Goal: Check status: Check status

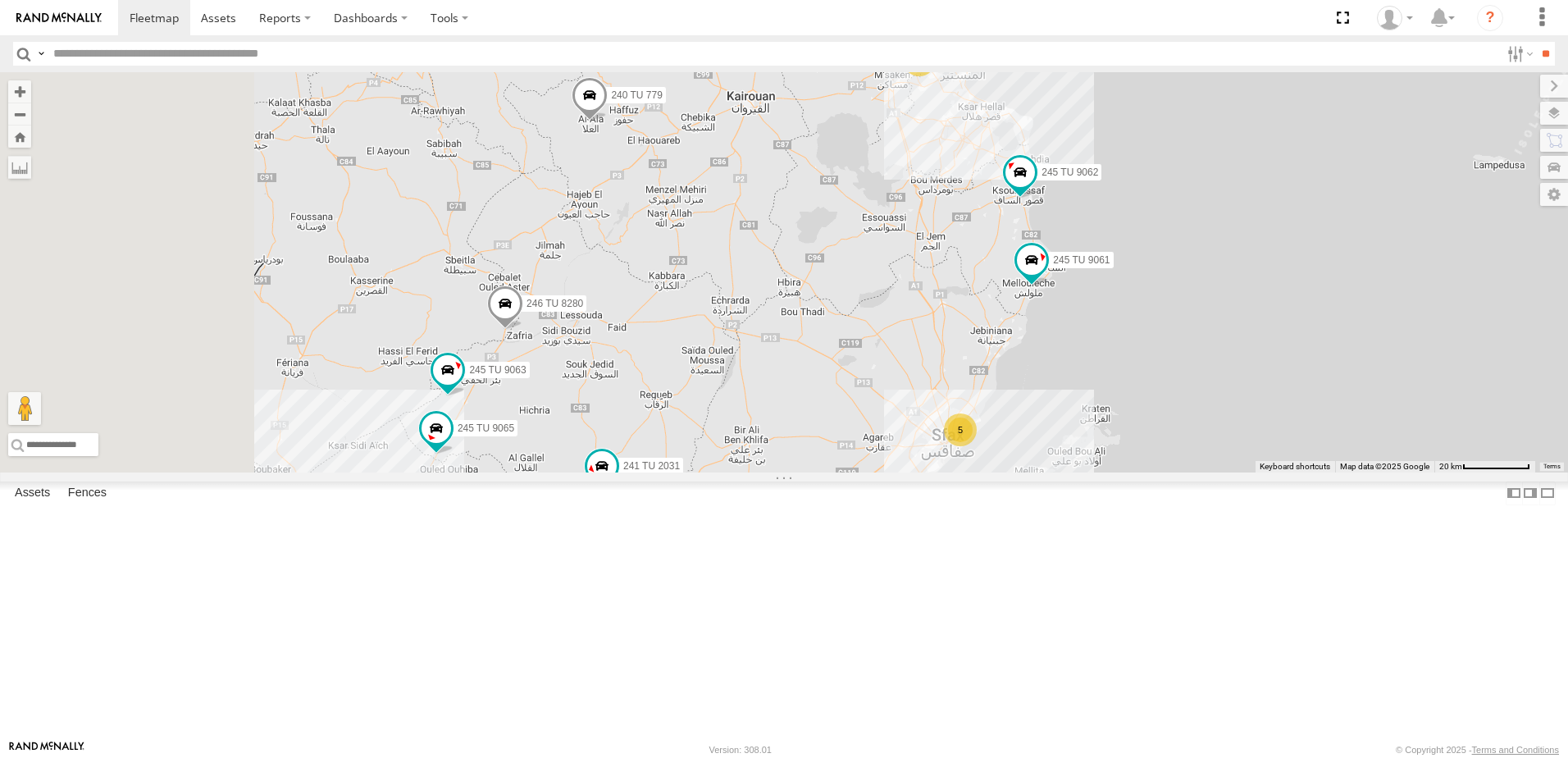
drag, startPoint x: 763, startPoint y: 485, endPoint x: 1036, endPoint y: 483, distance: 273.0
click at [1036, 473] on div "246 TU 8286 245 TU 9053 246 TU 8284 246 TU 8280 241 TU 2031 245 TU 9060 240 TU …" at bounding box center [784, 271] width 1568 height 400
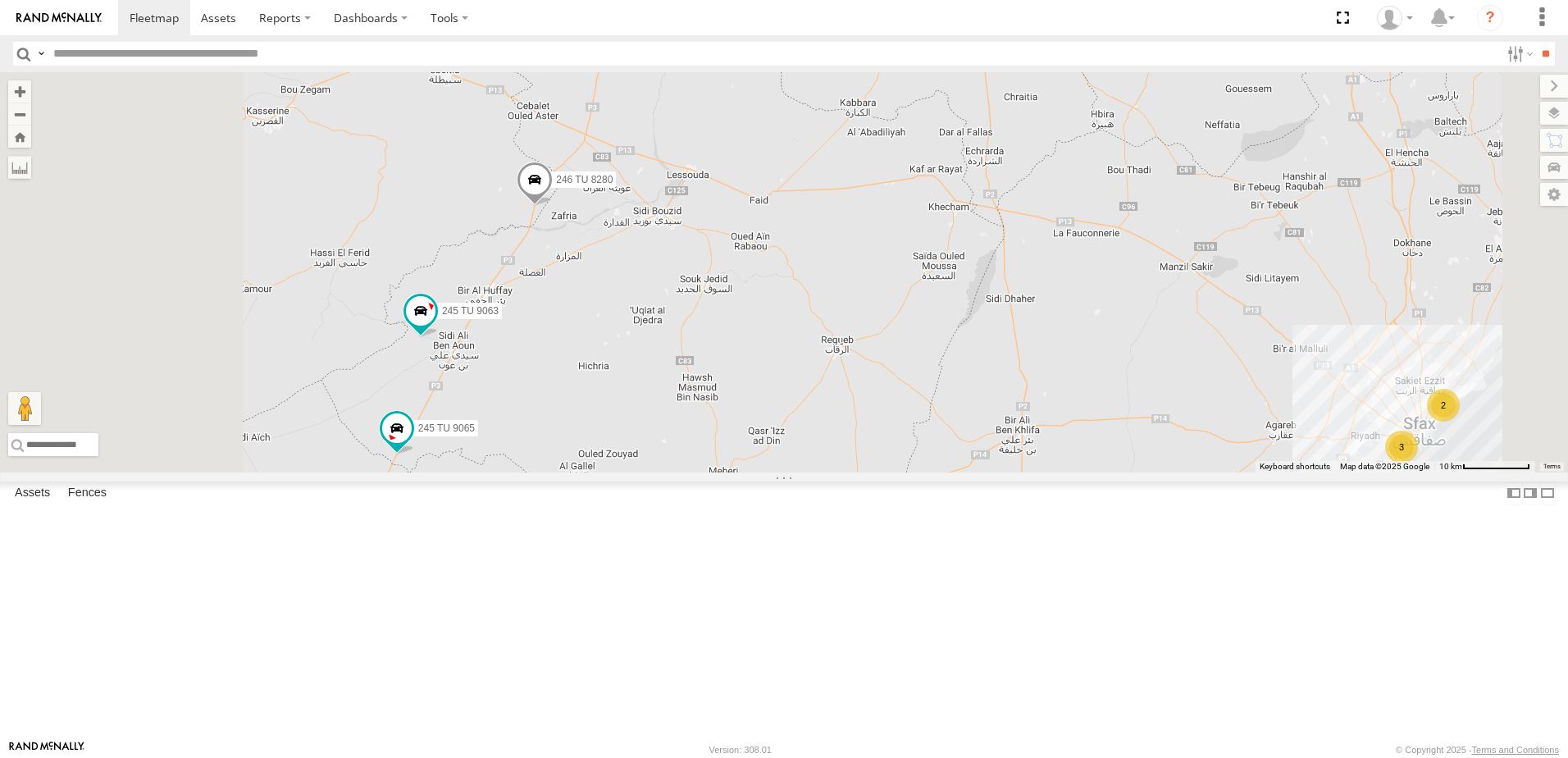
drag, startPoint x: 884, startPoint y: 523, endPoint x: 982, endPoint y: 443, distance: 126.5
click at [982, 443] on div "246 TU 8286 245 TU 9053 246 TU 8284 246 TU 8280 241 TU 2031 245 TU 9060 240 TU …" at bounding box center [784, 271] width 1568 height 400
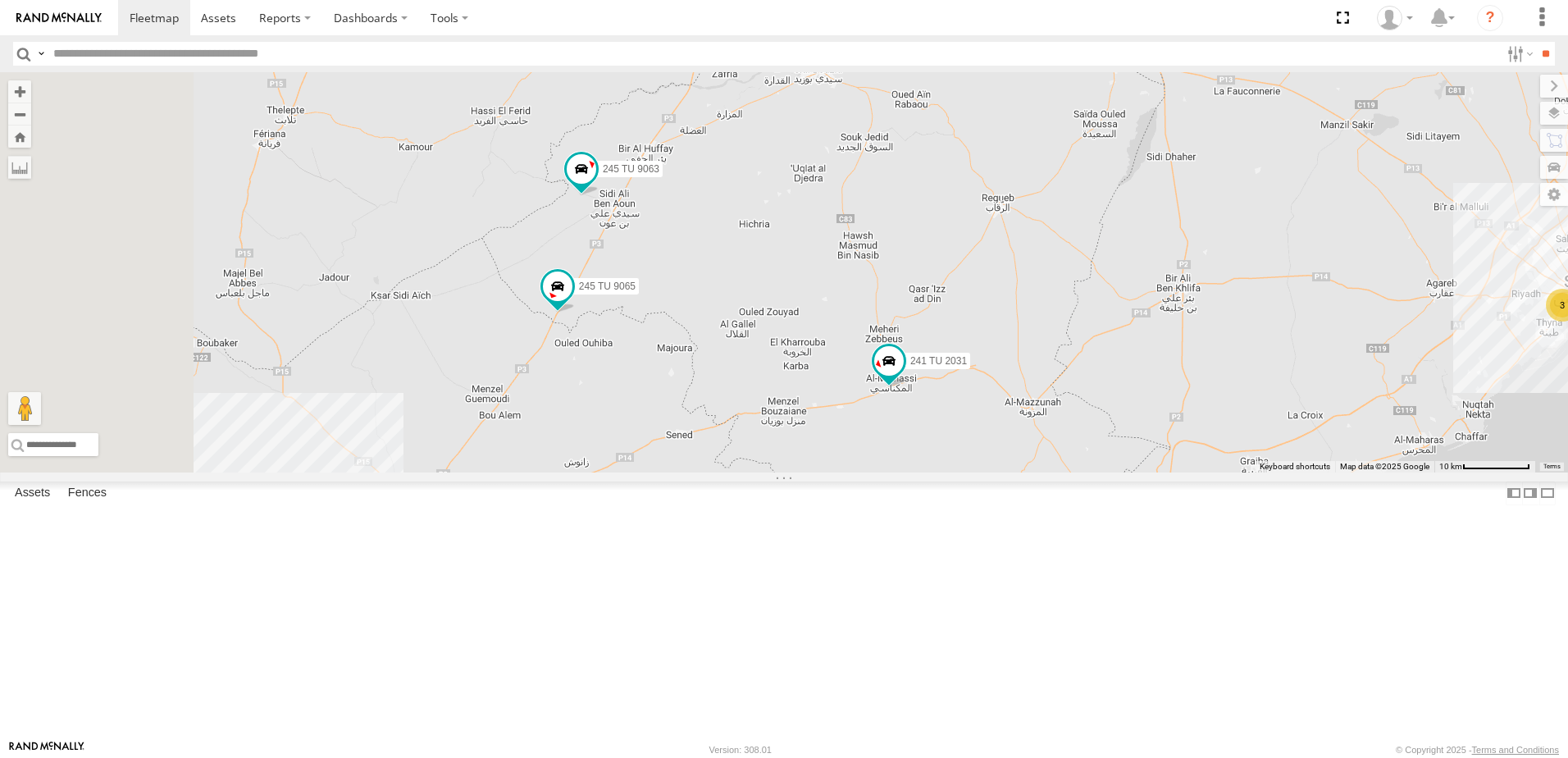
drag, startPoint x: 795, startPoint y: 498, endPoint x: 963, endPoint y: 364, distance: 214.9
click at [963, 364] on div "246 TU 8286 245 TU 9053 246 TU 8284 246 TU 8280 241 TU 2031 245 TU 9060 240 TU …" at bounding box center [784, 271] width 1568 height 400
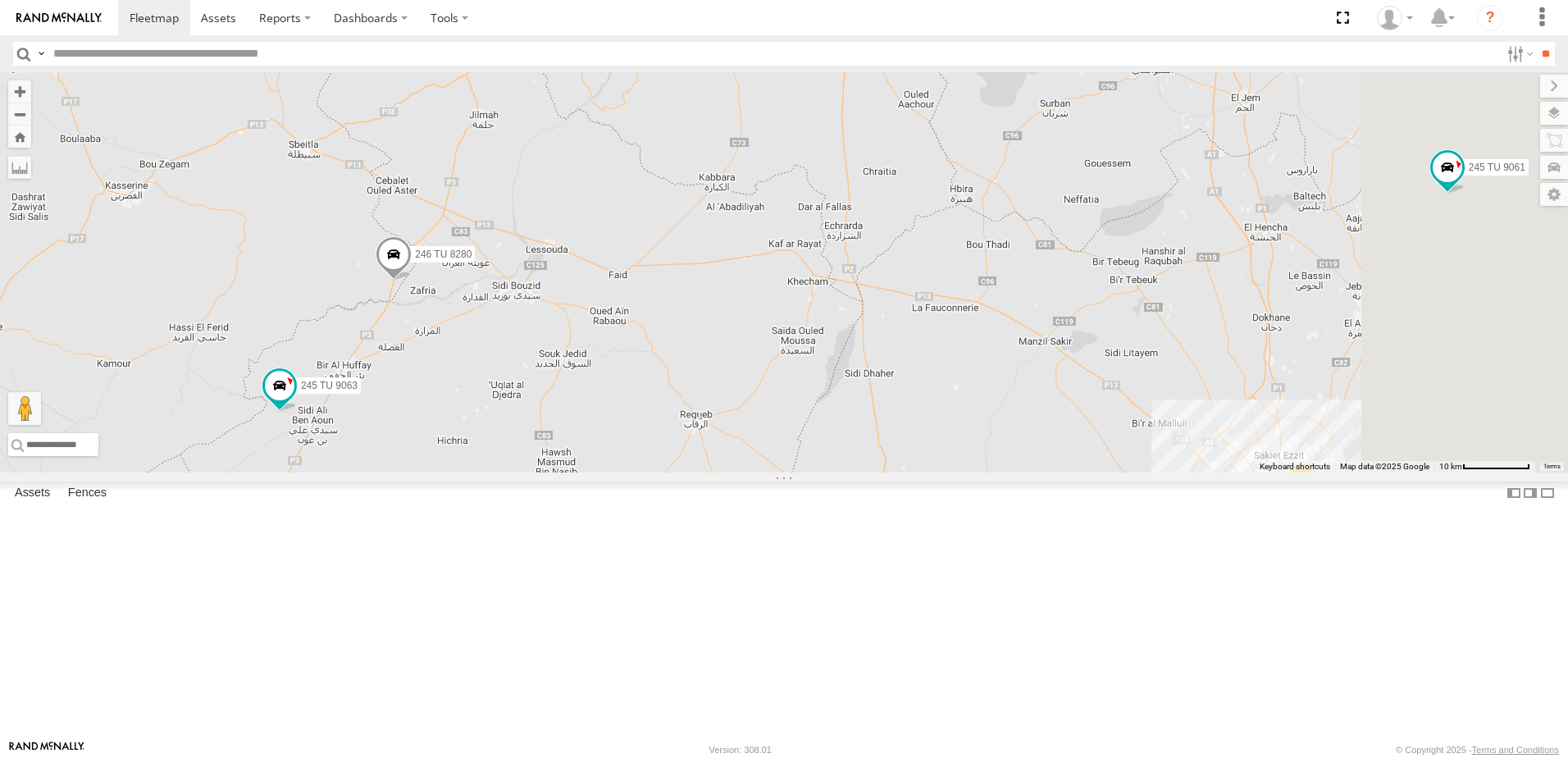
drag, startPoint x: 918, startPoint y: 388, endPoint x: 618, endPoint y: 577, distance: 354.6
click at [604, 473] on div "246 TU 8286 245 TU 9053 246 TU 8284 246 TU 8280 241 TU 2031 245 TU 9060 240 TU …" at bounding box center [784, 271] width 1568 height 400
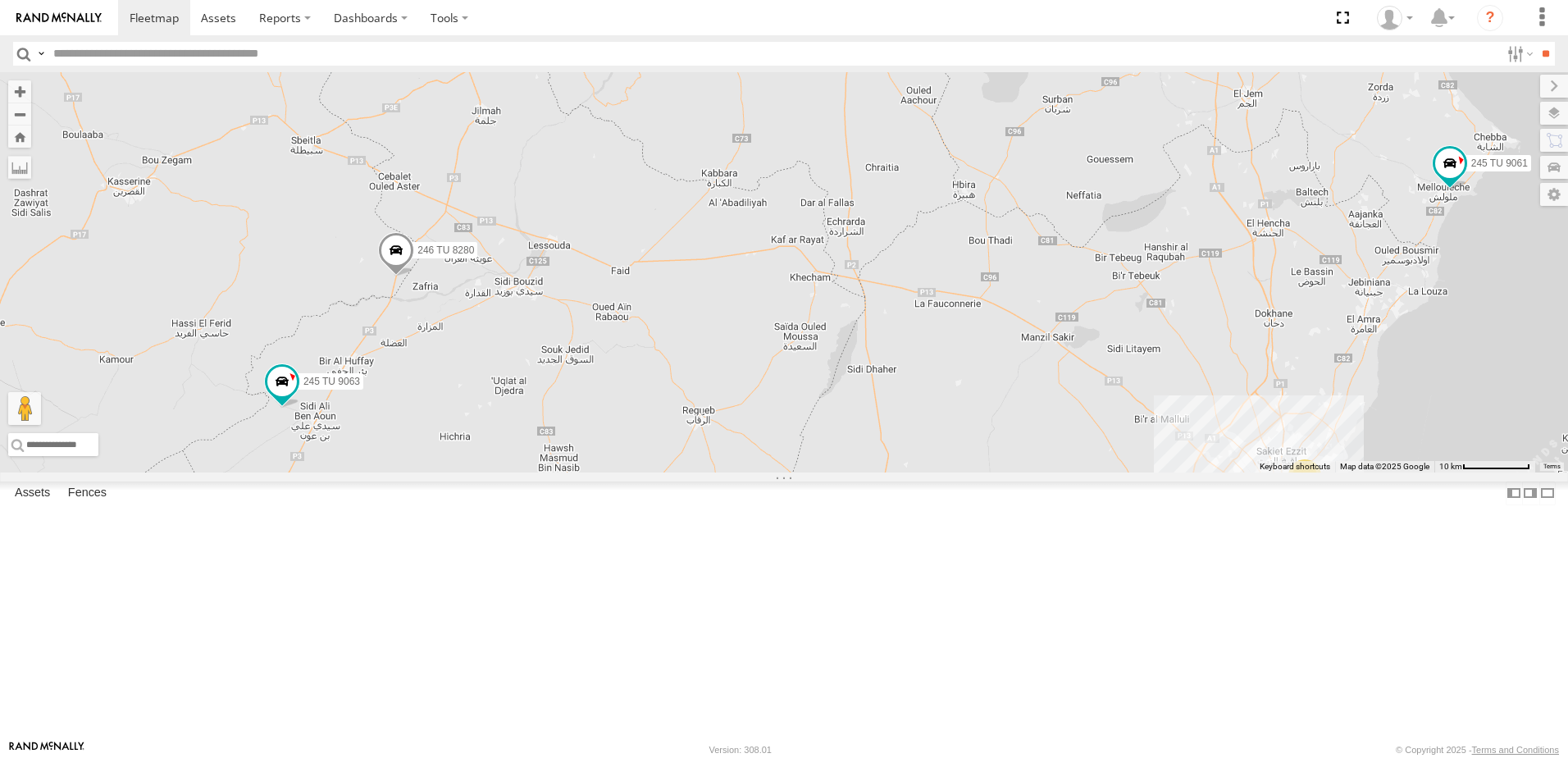
drag, startPoint x: 1153, startPoint y: 268, endPoint x: 731, endPoint y: 645, distance: 565.9
click at [785, 473] on div "246 TU 8286 245 TU 9053 246 TU 8284 246 TU 8280 241 TU 2031 245 TU 9060 240 TU …" at bounding box center [784, 271] width 1568 height 400
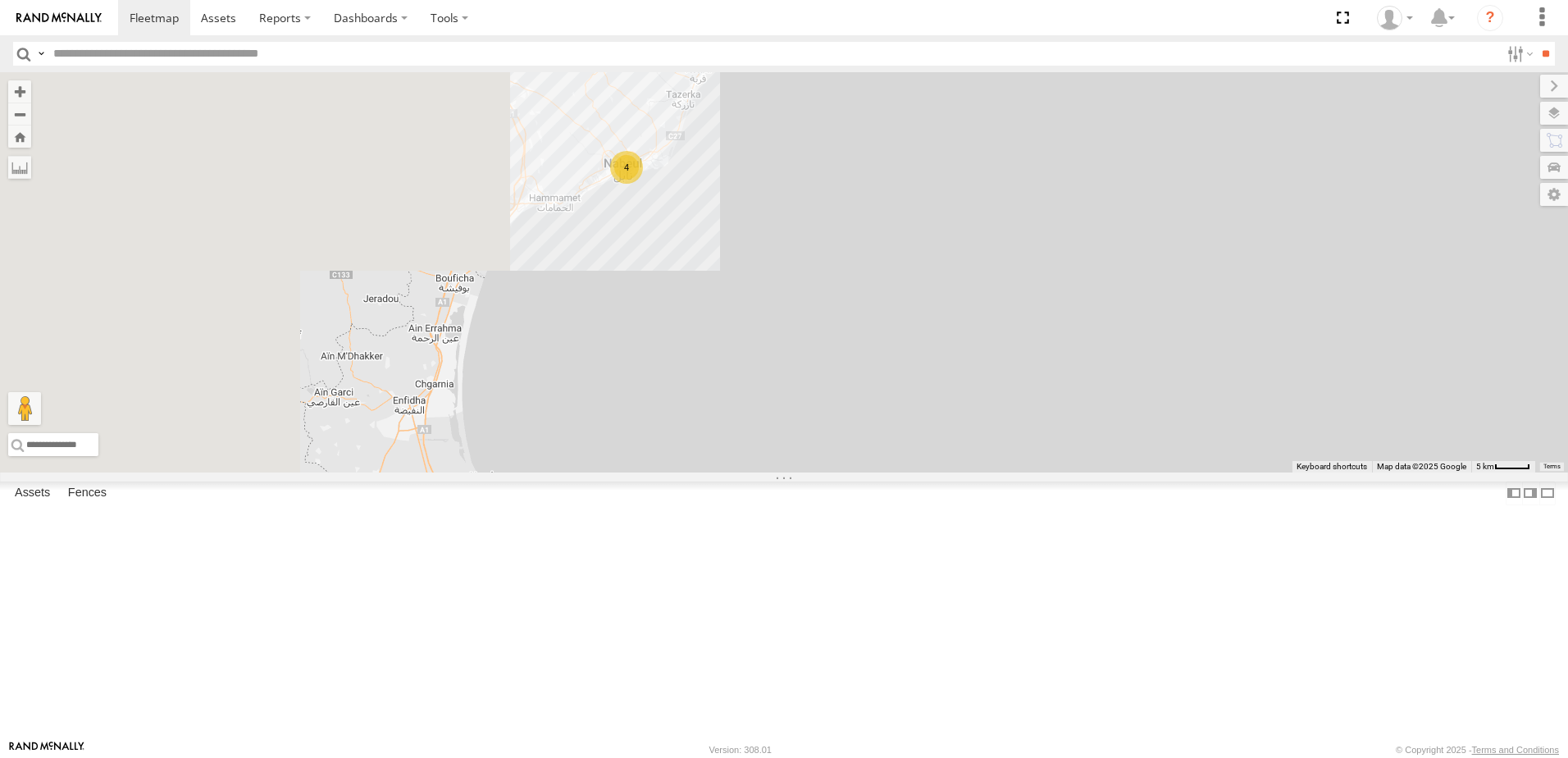
drag, startPoint x: 696, startPoint y: 495, endPoint x: 1165, endPoint y: 562, distance: 473.8
click at [1195, 473] on div "246 TU 8286 245 TU 9053 246 TU 8284 246 TU 8280 241 TU 2031 245 TU 9060 240 TU …" at bounding box center [784, 271] width 1568 height 400
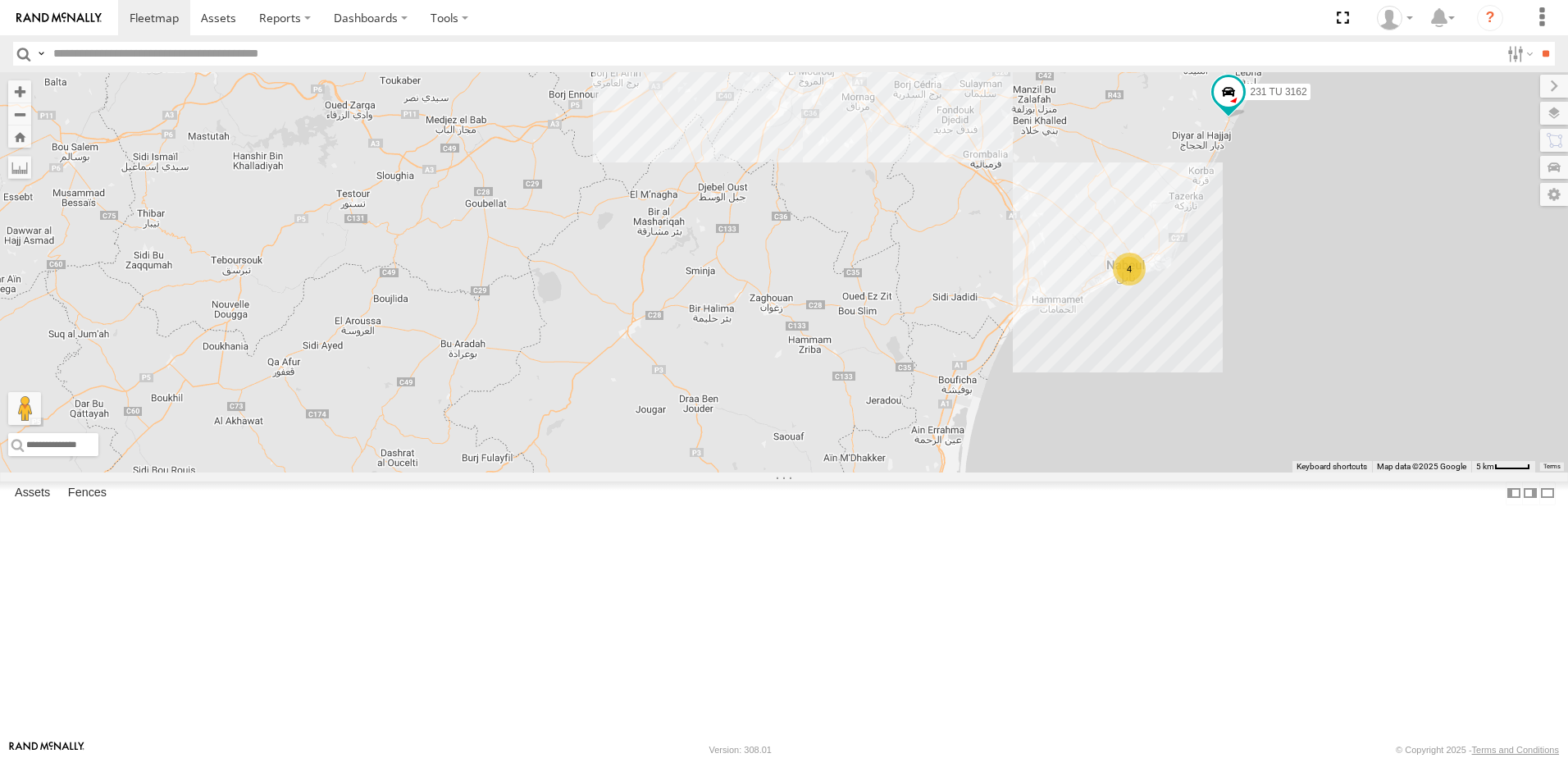
drag, startPoint x: 1056, startPoint y: 487, endPoint x: 1289, endPoint y: 451, distance: 235.8
click at [1289, 451] on div "246 TU 8286 245 TU 9053 246 TU 8284 246 TU 8280 241 TU 2031 245 TU 9060 240 TU …" at bounding box center [784, 271] width 1568 height 400
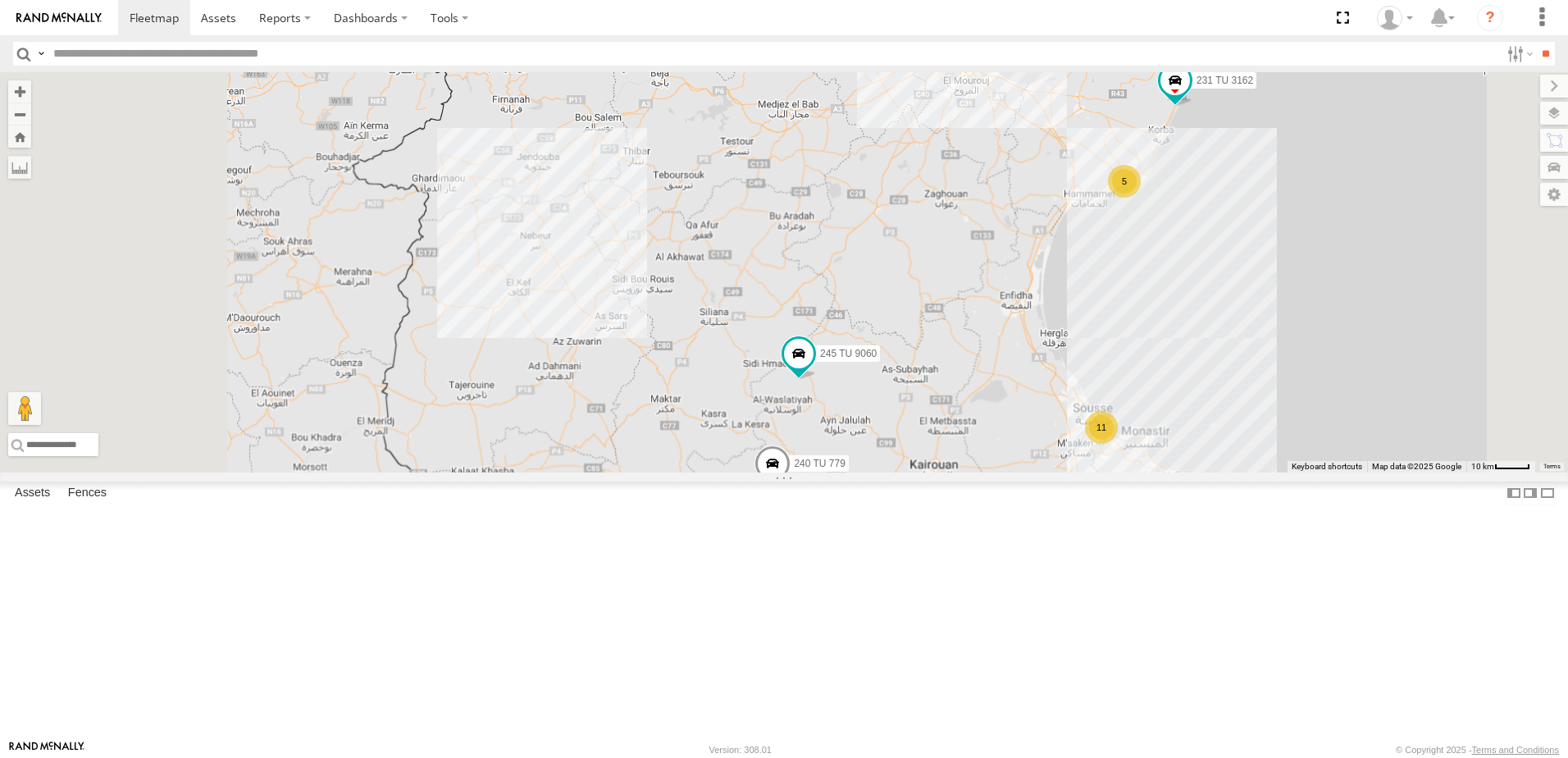
drag, startPoint x: 1011, startPoint y: 520, endPoint x: 1056, endPoint y: 450, distance: 83.2
click at [1056, 450] on div "246 TU 8286 245 TU 9053 246 TU 8284 246 TU 8280 241 TU 2031 245 TU 9060 240 TU …" at bounding box center [784, 271] width 1568 height 400
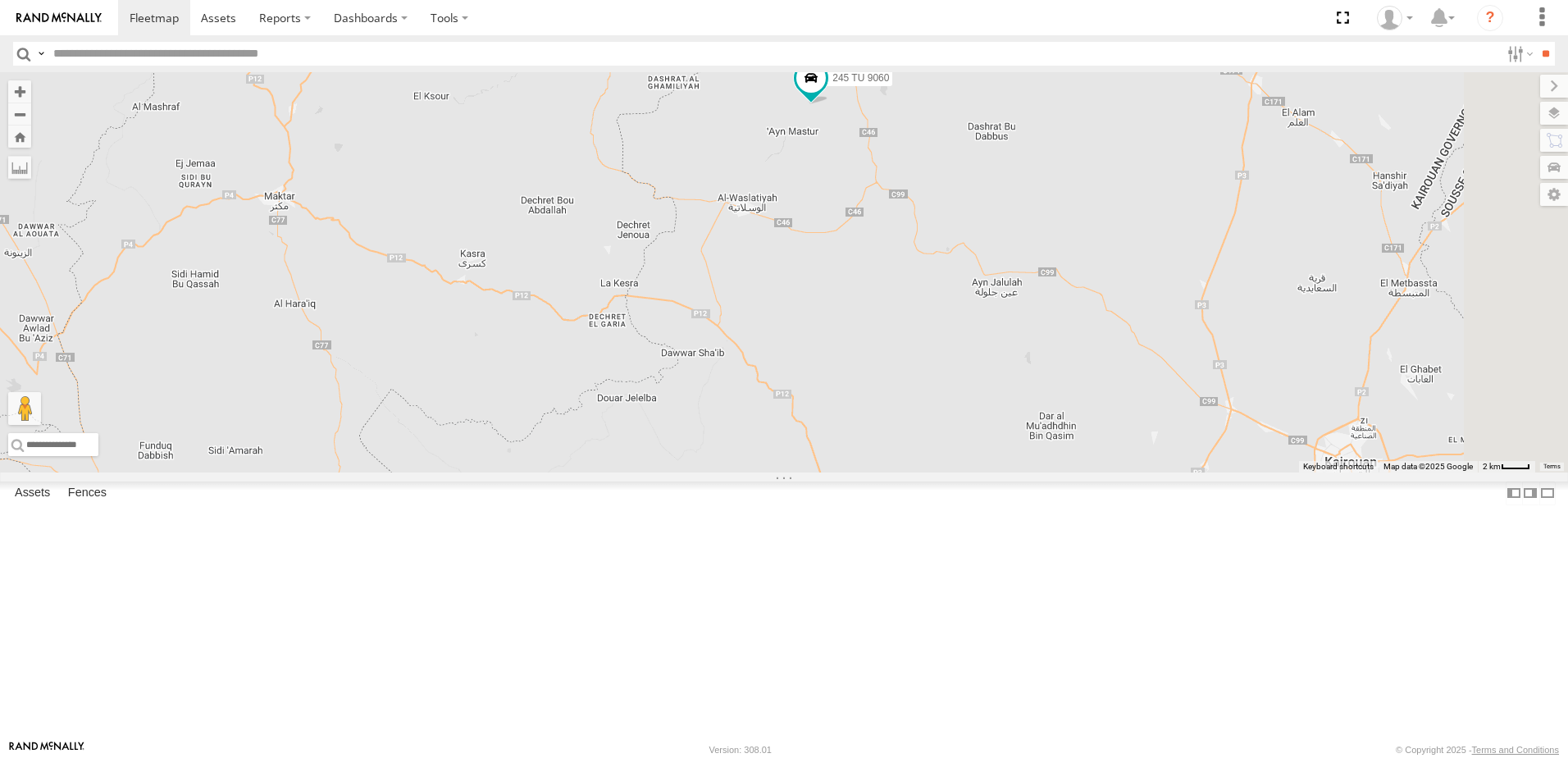
drag, startPoint x: 1062, startPoint y: 415, endPoint x: 1034, endPoint y: 567, distance: 154.6
click at [1034, 473] on div "246 TU 8286 245 TU 9053 246 TU 8284 246 TU 8280 241 TU 2031 245 TU 9060 240 TU …" at bounding box center [784, 271] width 1568 height 400
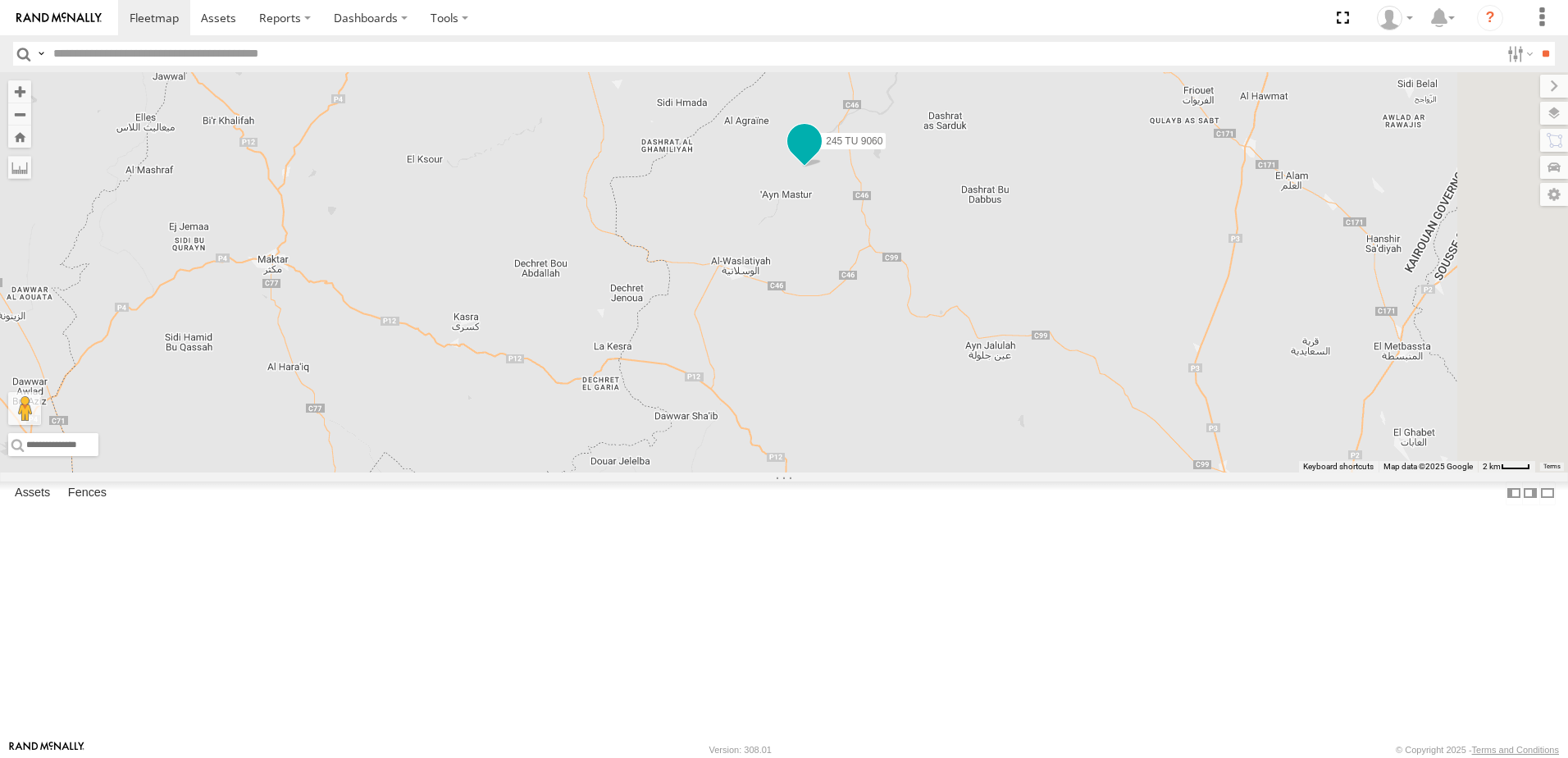
click at [819, 157] on span at bounding box center [804, 142] width 29 height 29
click at [1050, 403] on div "246 TU 8286 245 TU 9053 246 TU 8284 246 TU 8280 241 TU 2031 245 TU 9060 240 TU …" at bounding box center [784, 271] width 1568 height 400
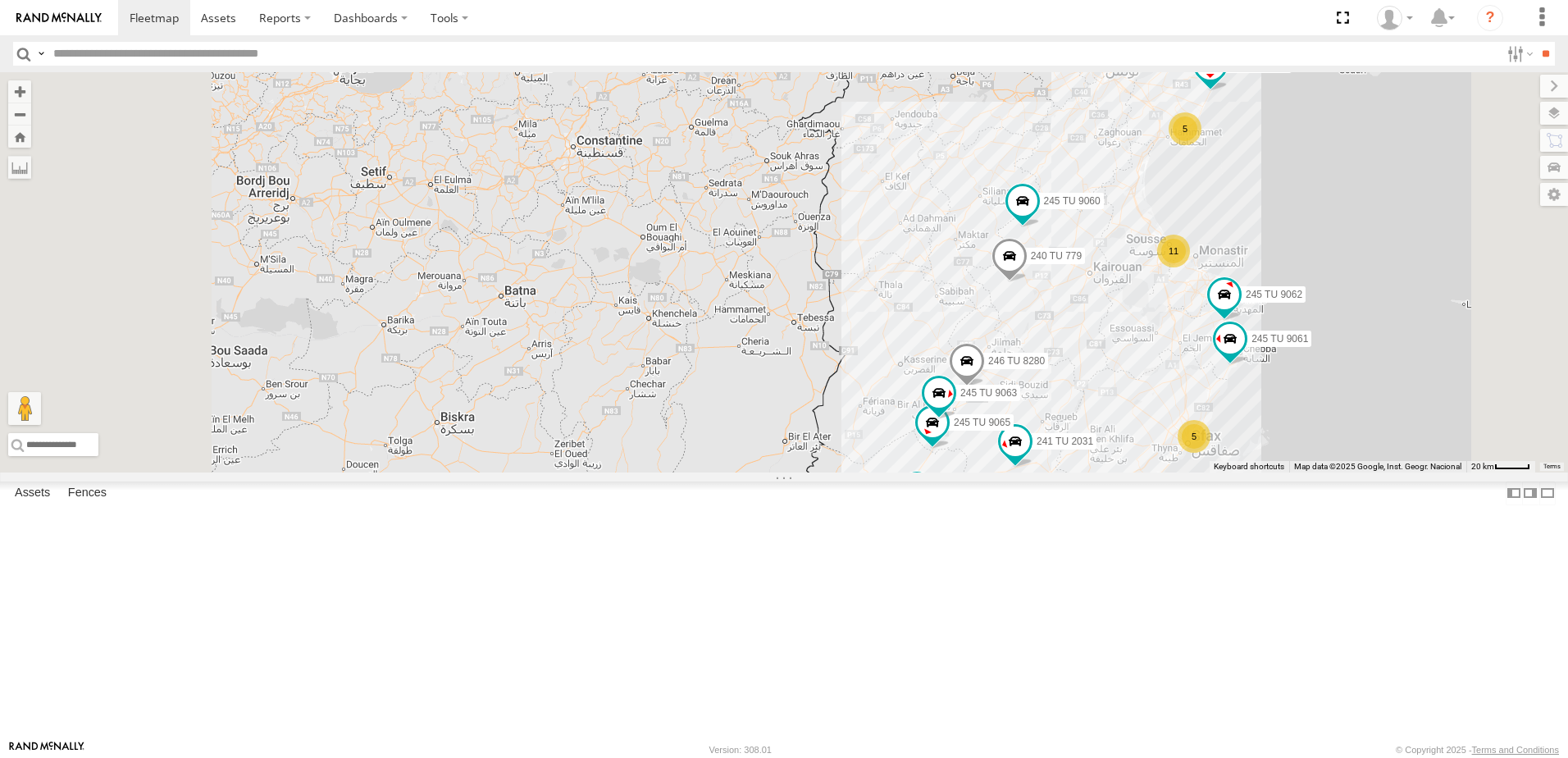
drag, startPoint x: 1276, startPoint y: 408, endPoint x: 1282, endPoint y: 380, distance: 28.6
click at [1286, 379] on div "246 TU 8286 245 TU 9053 246 TU 8284 246 TU 8280 241 TU 2031 245 TU 9060 240 TU …" at bounding box center [784, 271] width 1568 height 400
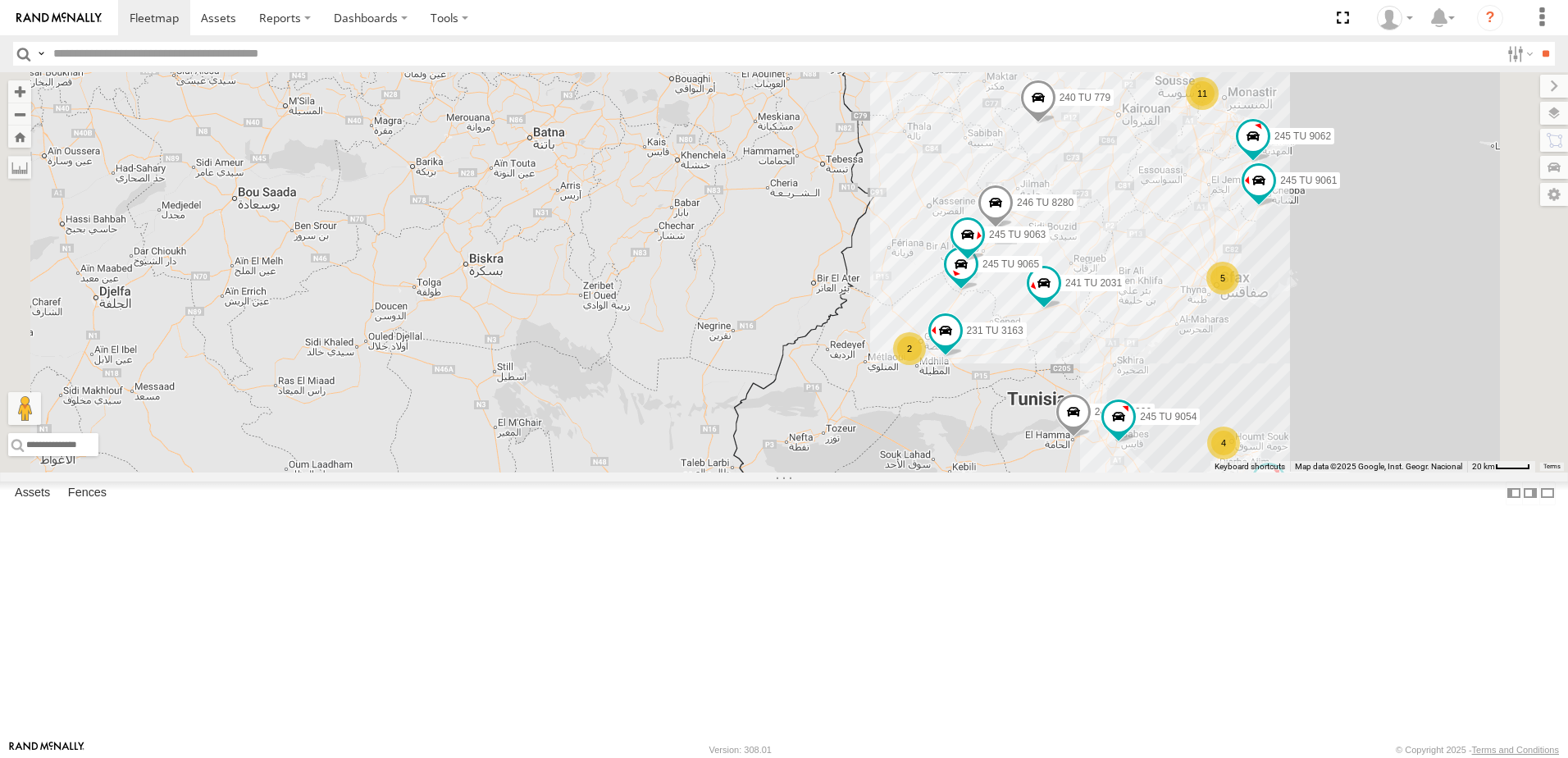
drag, startPoint x: 1272, startPoint y: 462, endPoint x: 1274, endPoint y: 427, distance: 35.1
click at [1274, 427] on div "246 TU 8286 245 TU 9053 246 TU 8284 246 TU 8280 241 TU 2031 245 TU 9060 240 TU …" at bounding box center [784, 271] width 1568 height 400
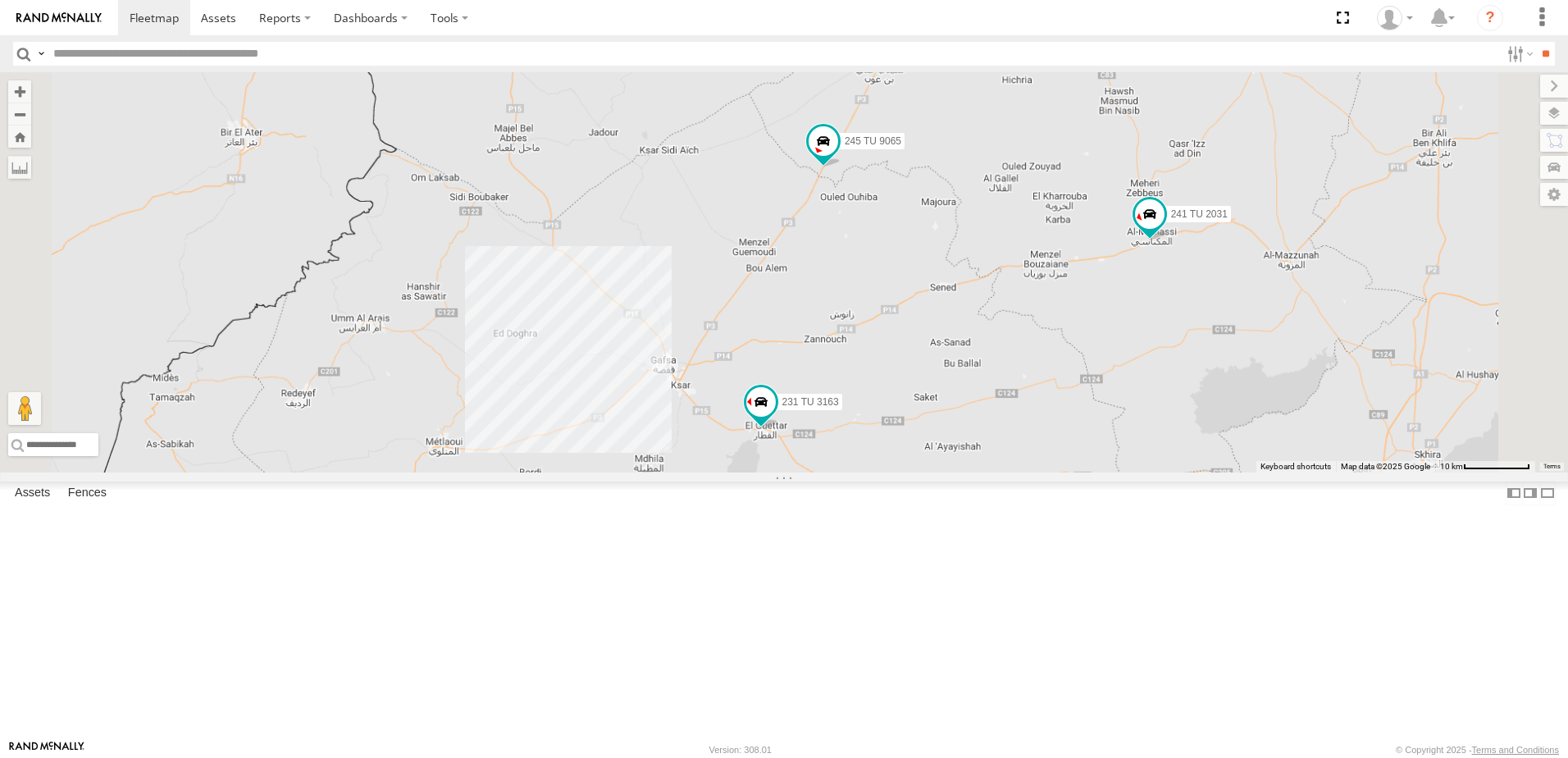
drag, startPoint x: 1172, startPoint y: 286, endPoint x: 1142, endPoint y: 461, distance: 177.6
click at [1147, 473] on div "246 TU 8286 245 TU 9053 246 TU 8284 246 TU 8280 241 TU 2031 245 TU 9060 240 TU …" at bounding box center [784, 271] width 1568 height 400
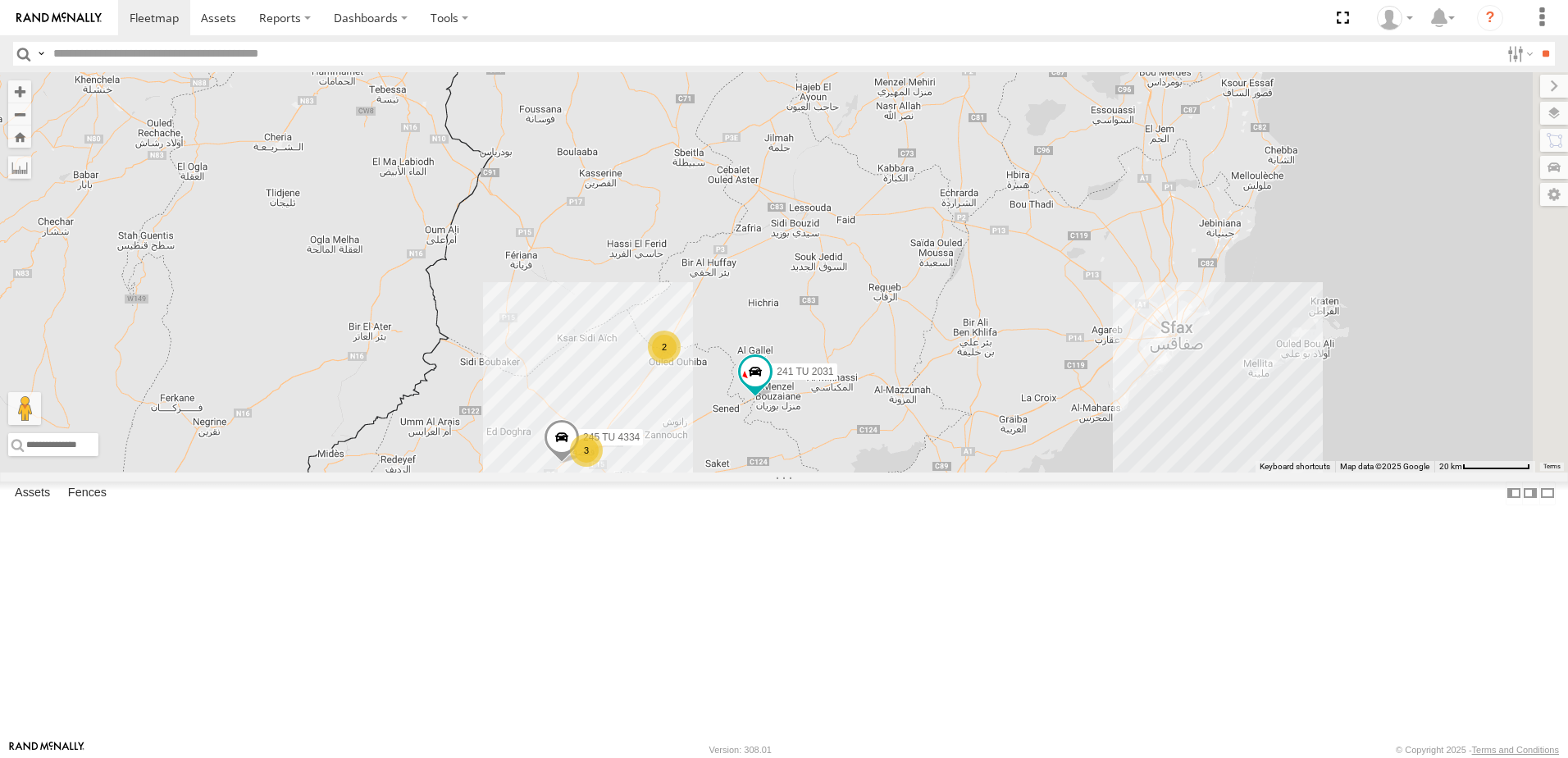
drag, startPoint x: 1380, startPoint y: 443, endPoint x: 1150, endPoint y: 395, distance: 235.0
click at [1150, 395] on div "245 TU 4334 241 TU 2031 245 TU 9060 240 TU 779 11 3 2" at bounding box center [784, 271] width 1568 height 400
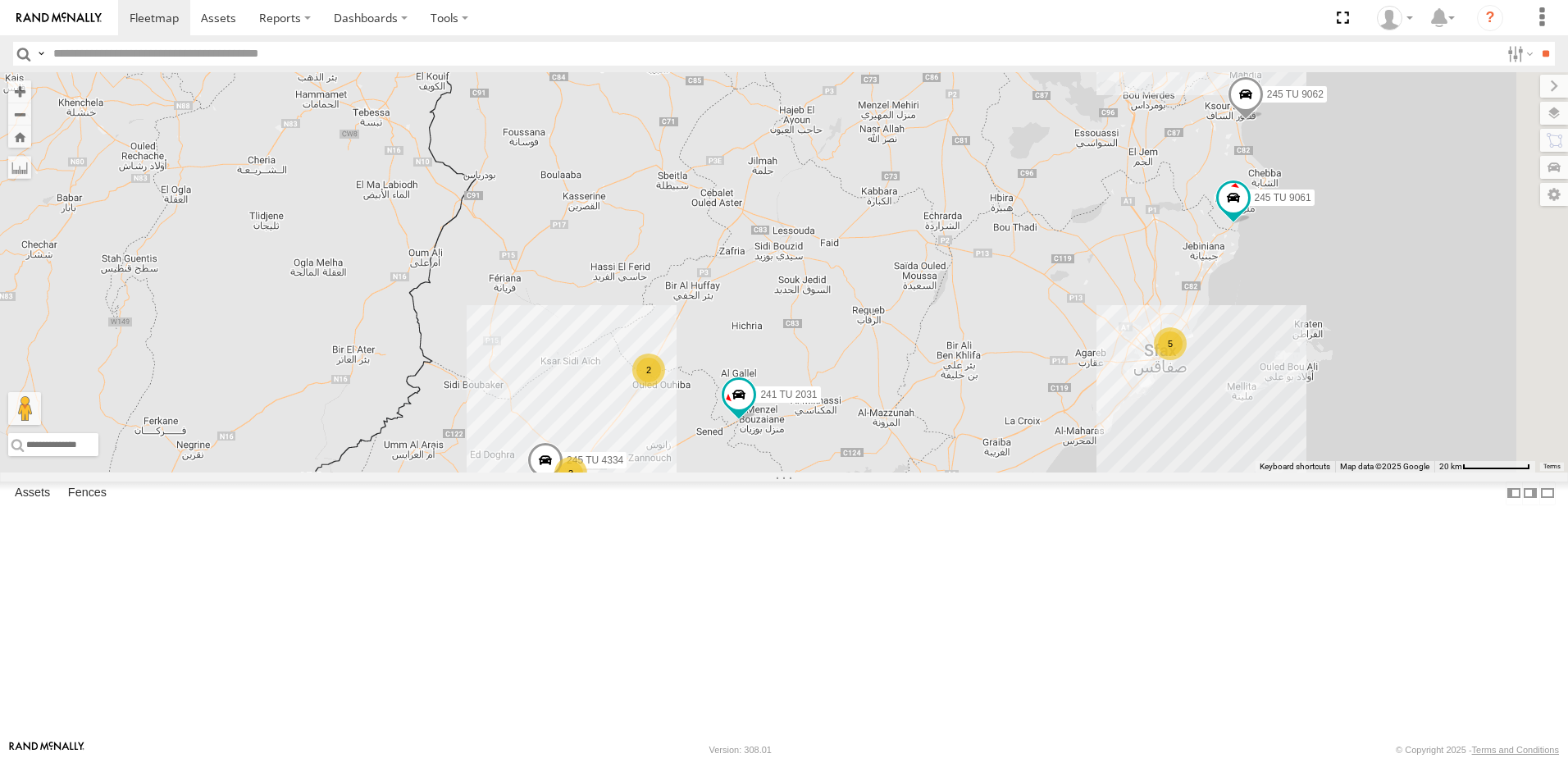
drag, startPoint x: 1065, startPoint y: 221, endPoint x: 963, endPoint y: 363, distance: 174.8
click at [963, 363] on div "245 TU 4334 241 TU 2031 245 TU 9060 240 TU 779 11 3 2 5 245 TU 9061 245 TU 9062" at bounding box center [784, 271] width 1568 height 400
